Goal: Task Accomplishment & Management: Manage account settings

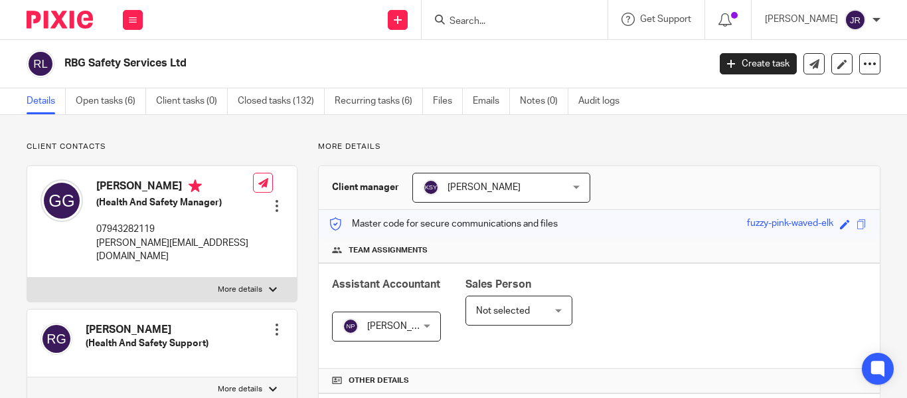
click at [510, 23] on input "Search" at bounding box center [507, 22] width 119 height 12
type input "rbg"
click button "submit" at bounding box center [0, 0] width 0 height 0
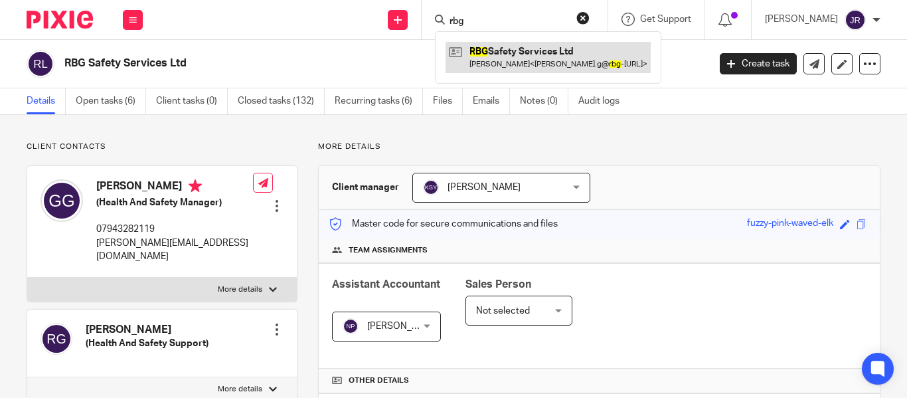
click at [513, 46] on link at bounding box center [547, 57] width 205 height 31
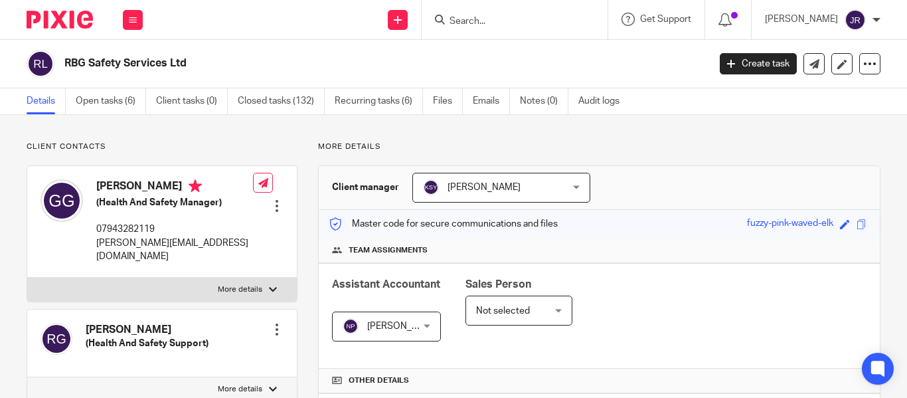
scroll to position [88, 0]
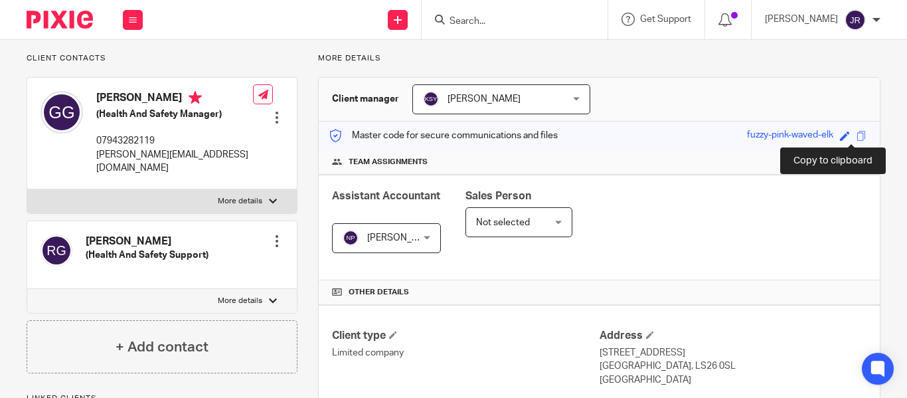
click at [856, 137] on span at bounding box center [861, 136] width 10 height 10
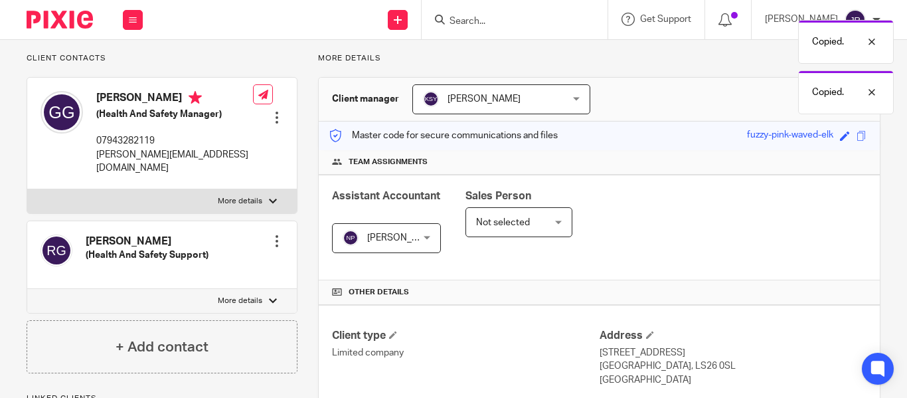
click at [681, 61] on div "Copied. Copied." at bounding box center [673, 63] width 440 height 101
click at [407, 239] on span "[PERSON_NAME]" at bounding box center [403, 237] width 73 height 9
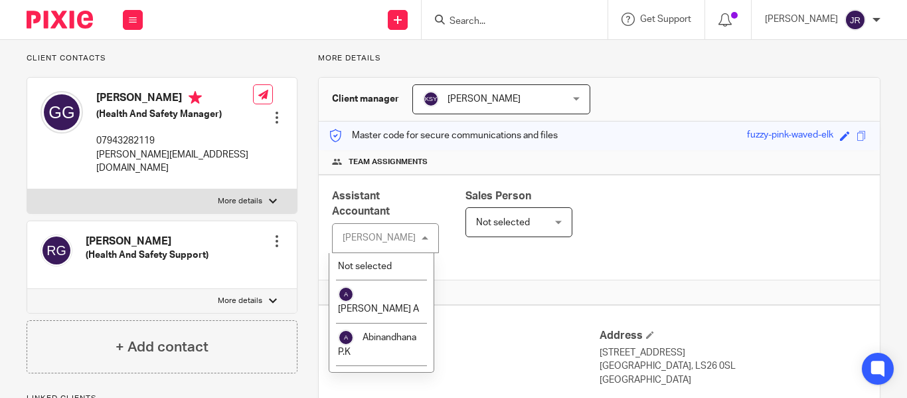
click at [399, 238] on div "[PERSON_NAME]" at bounding box center [379, 237] width 73 height 9
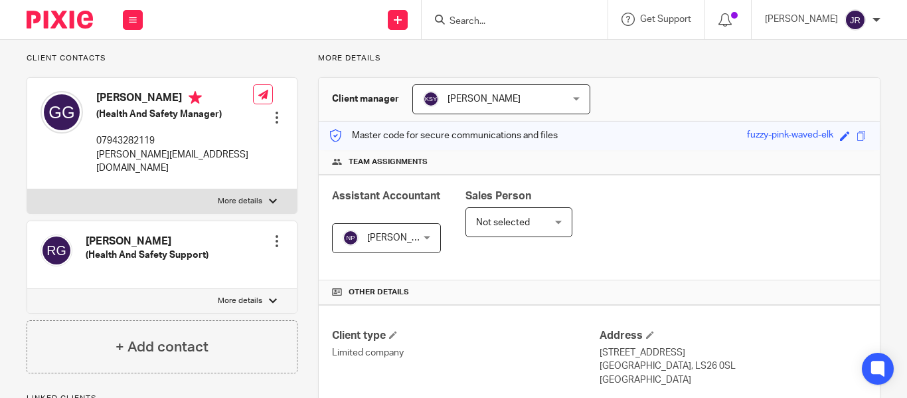
click at [399, 238] on span "[PERSON_NAME]" at bounding box center [403, 237] width 73 height 9
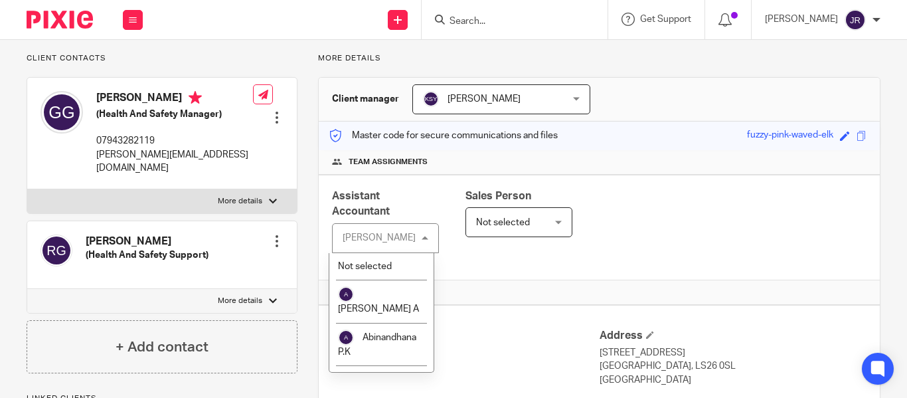
click at [399, 238] on div "[PERSON_NAME]" at bounding box center [379, 237] width 73 height 9
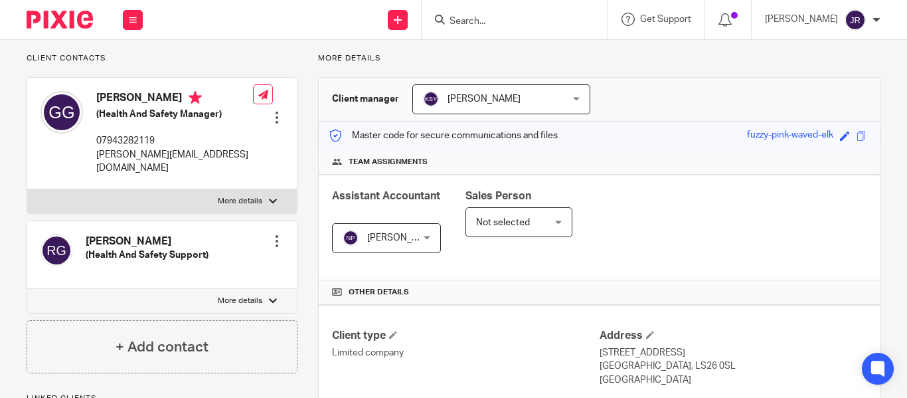
click at [399, 238] on span "[PERSON_NAME]" at bounding box center [403, 237] width 73 height 9
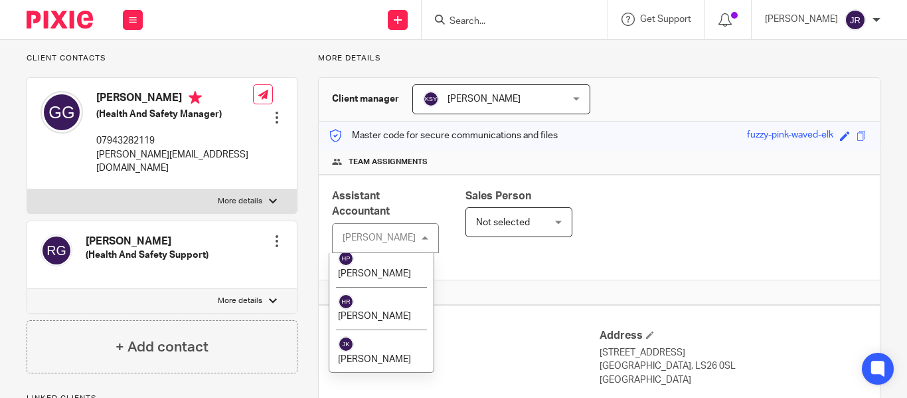
scroll to position [1125, 0]
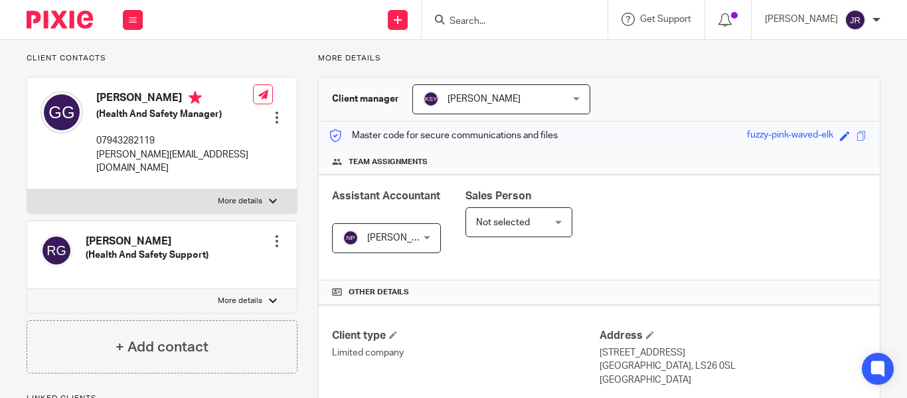
click at [613, 265] on div "Assistant Accountant Nithu Premaanand Nithu Premaanand Not selected Aashish A A…" at bounding box center [599, 228] width 561 height 106
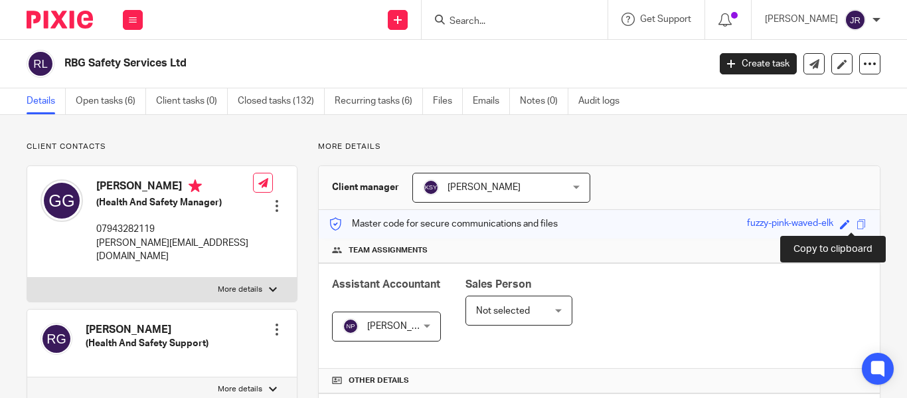
click at [856, 226] on span at bounding box center [861, 224] width 10 height 10
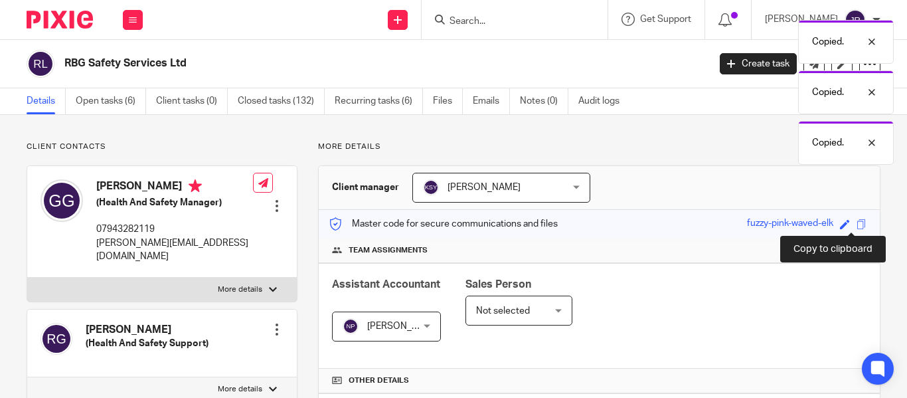
click at [856, 226] on span at bounding box center [861, 224] width 10 height 10
